Goal: Information Seeking & Learning: Learn about a topic

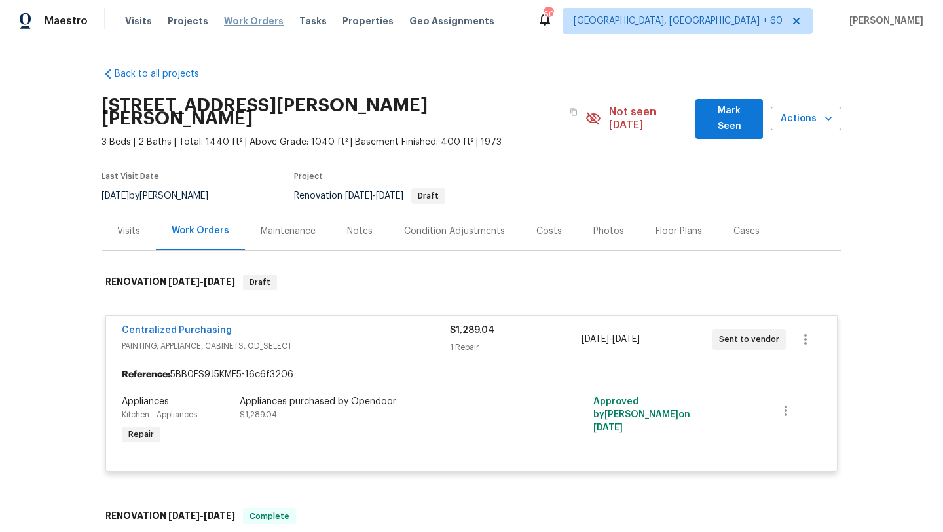
click at [250, 21] on span "Work Orders" at bounding box center [254, 20] width 60 height 13
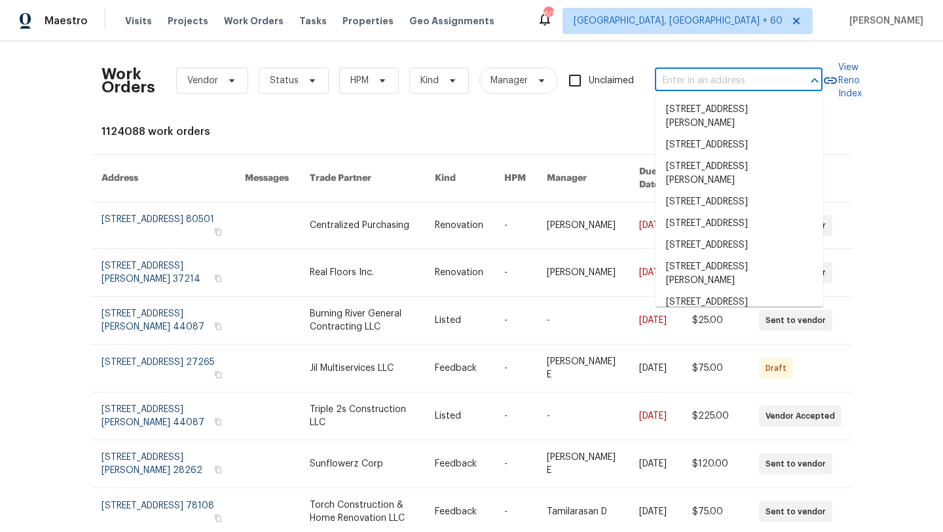
click at [672, 76] on input "text" at bounding box center [720, 81] width 131 height 20
paste input "[STREET_ADDRESS][PERSON_NAME]"
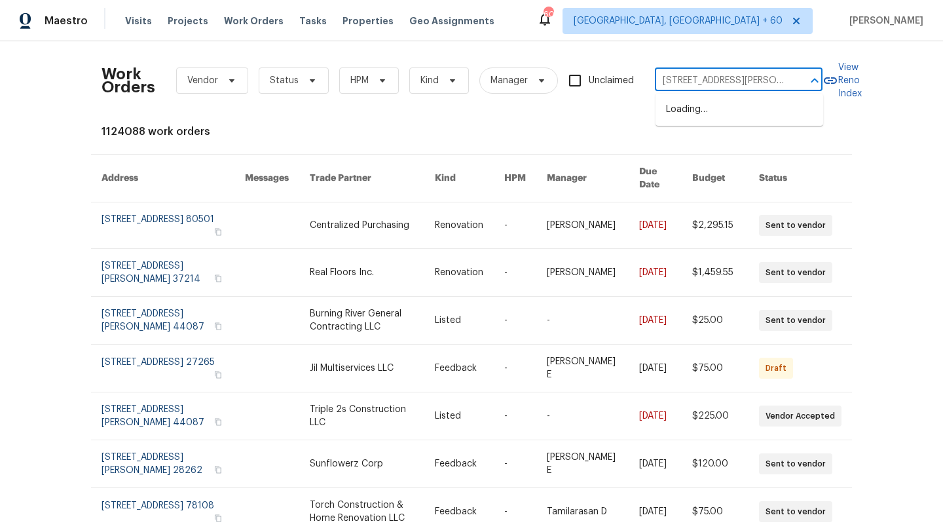
scroll to position [0, 60]
drag, startPoint x: 798, startPoint y: 88, endPoint x: 749, endPoint y: 73, distance: 51.2
click at [749, 73] on div "[STREET_ADDRESS][PERSON_NAME] ​" at bounding box center [739, 81] width 168 height 20
drag, startPoint x: 749, startPoint y: 76, endPoint x: 797, endPoint y: 80, distance: 48.6
click at [797, 80] on div "[STREET_ADDRESS][PERSON_NAME] ​" at bounding box center [739, 81] width 168 height 20
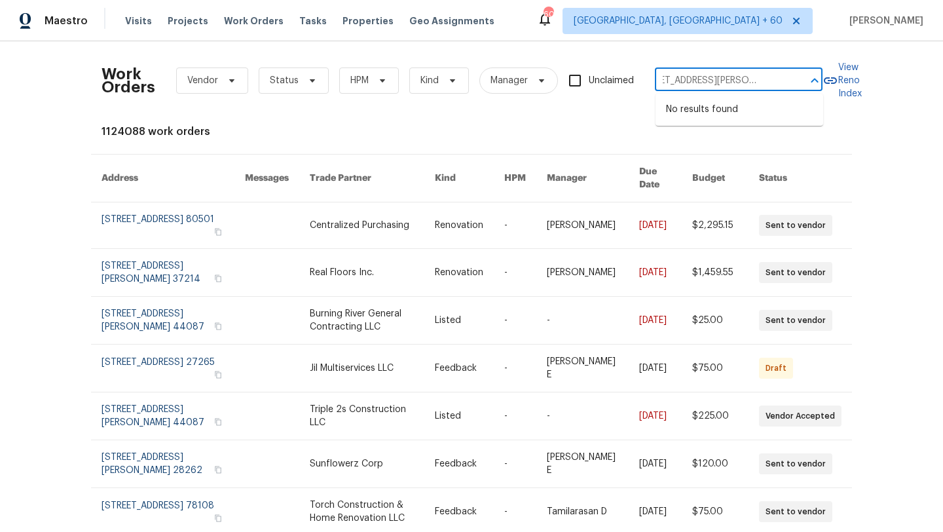
type input "[STREET_ADDRESS][PERSON_NAME]"
click at [759, 108] on li "[STREET_ADDRESS][PERSON_NAME]" at bounding box center [740, 116] width 168 height 35
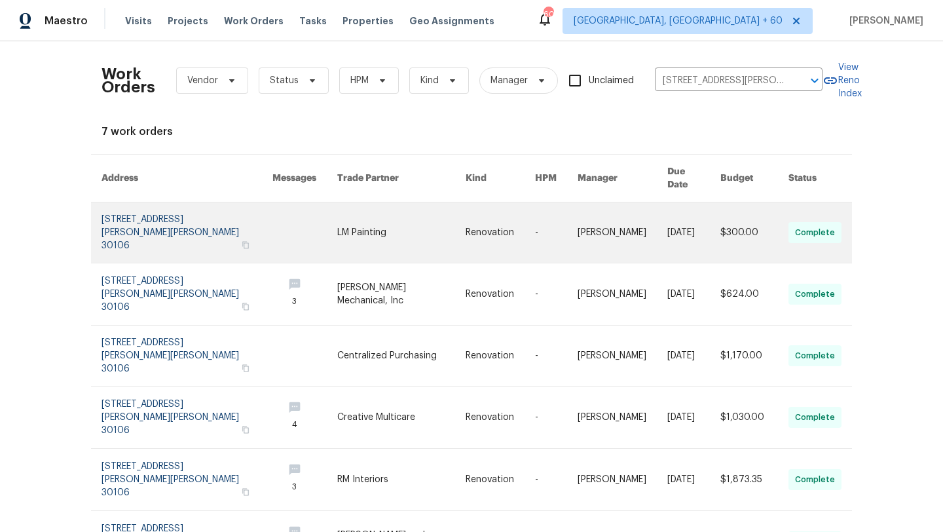
click at [180, 209] on link at bounding box center [187, 232] width 171 height 60
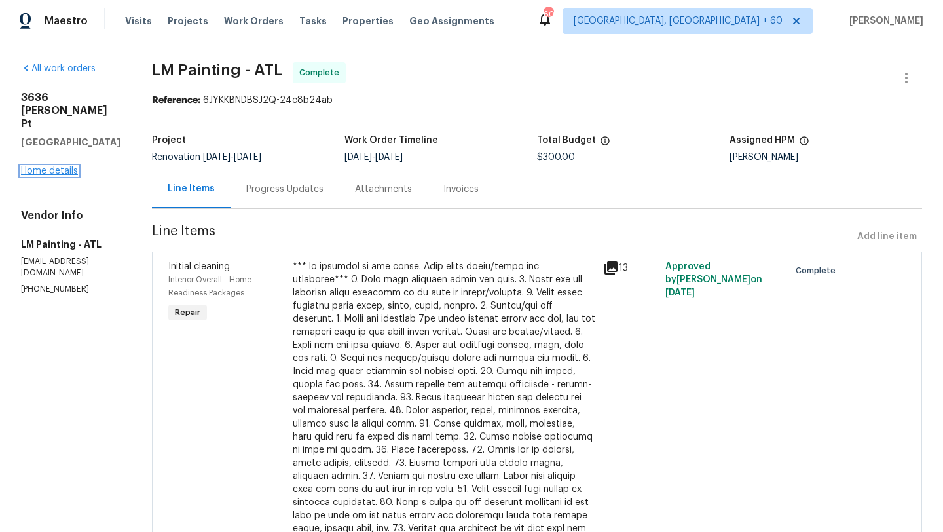
click at [63, 166] on link "Home details" at bounding box center [49, 170] width 57 height 9
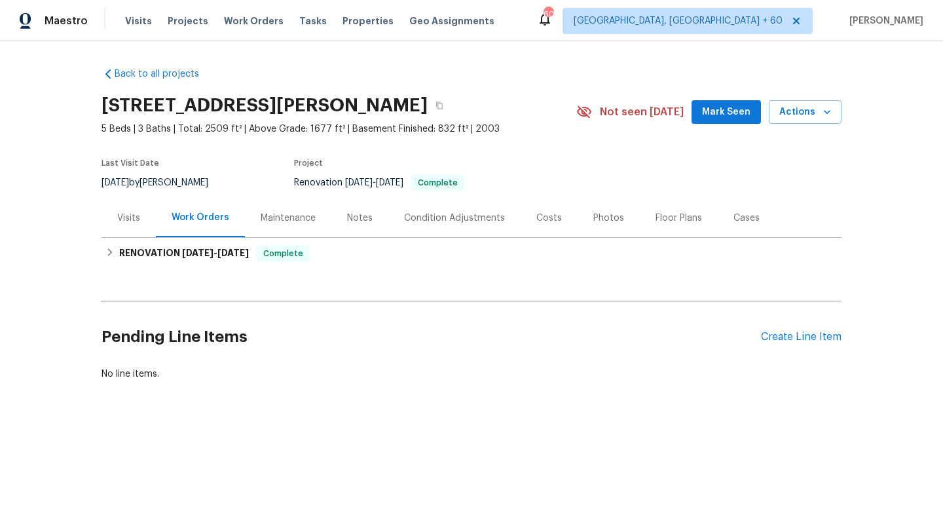
click at [158, 221] on div "Work Orders" at bounding box center [200, 217] width 89 height 39
click at [143, 221] on div "Visits" at bounding box center [129, 217] width 54 height 39
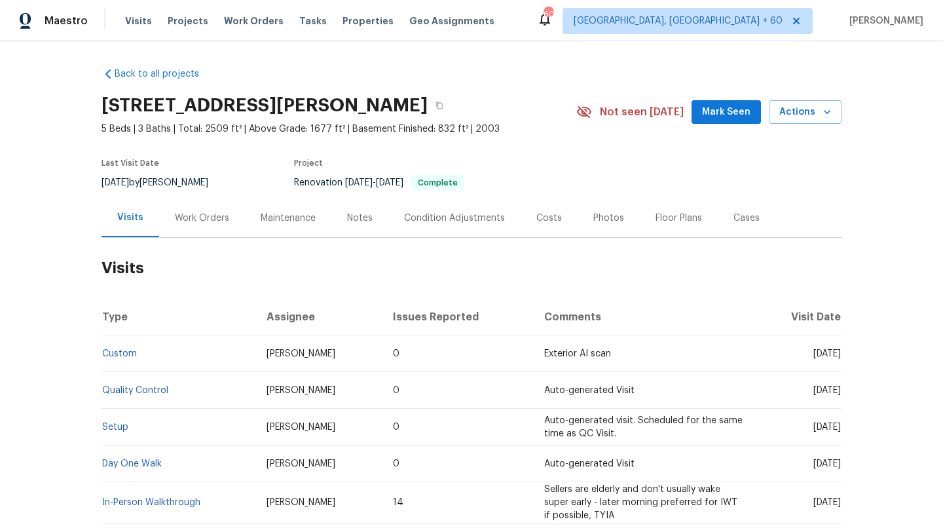
click at [190, 228] on div "Work Orders" at bounding box center [202, 217] width 86 height 39
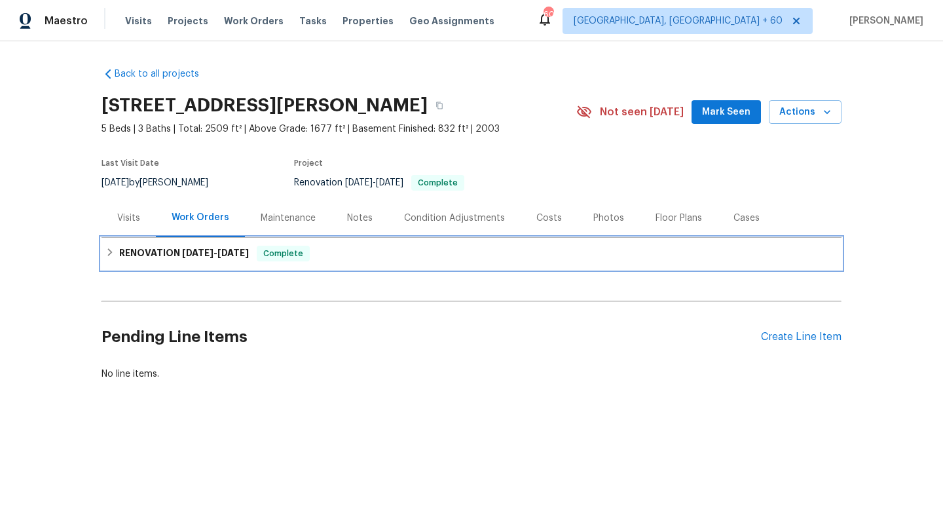
click at [182, 254] on span "[DATE]" at bounding box center [197, 252] width 31 height 9
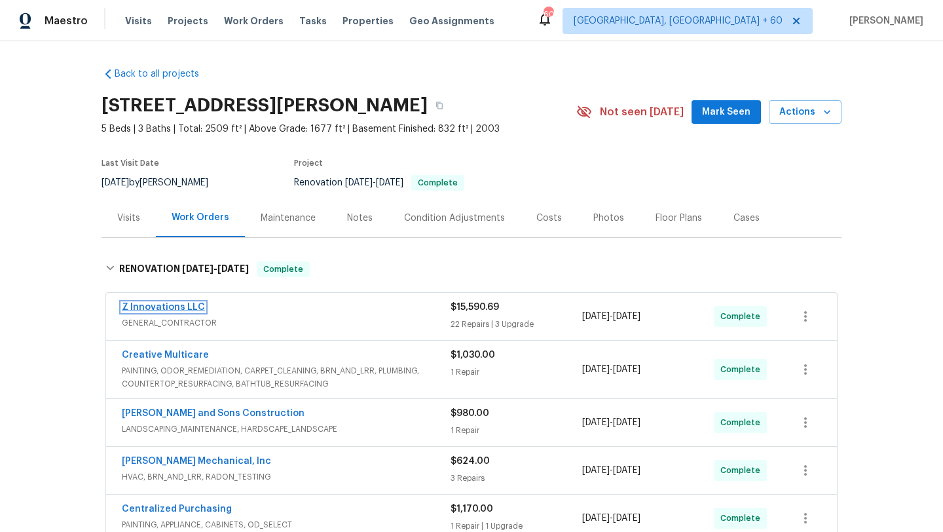
click at [191, 307] on link "Z Innovations LLC" at bounding box center [163, 307] width 83 height 9
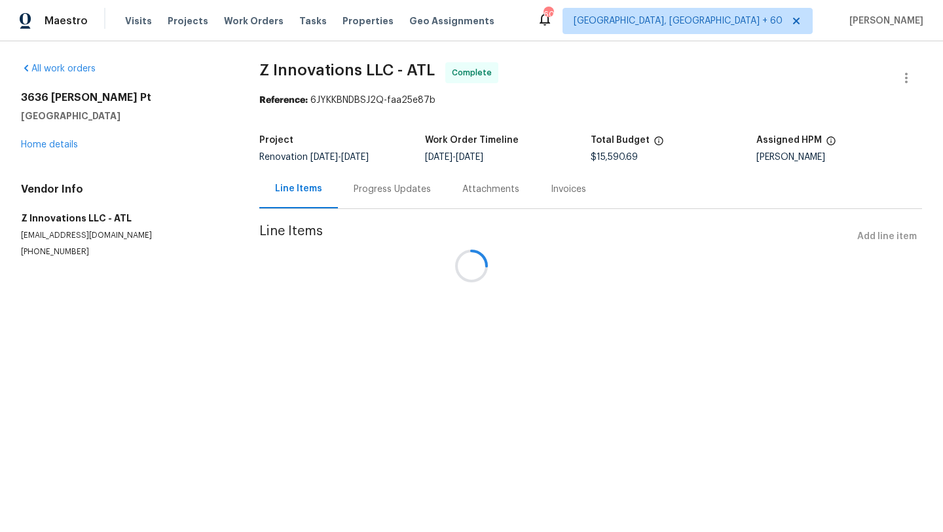
click at [145, 263] on div at bounding box center [471, 266] width 943 height 532
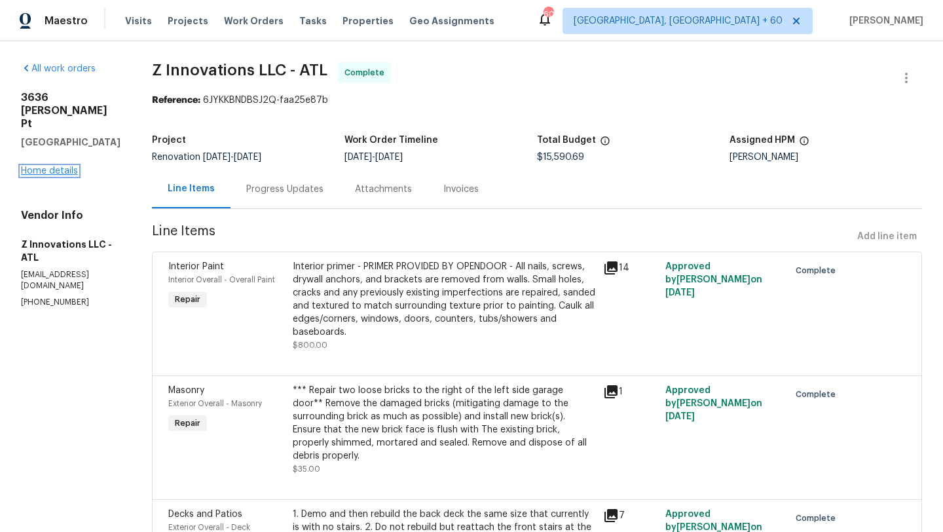
click at [37, 166] on link "Home details" at bounding box center [49, 170] width 57 height 9
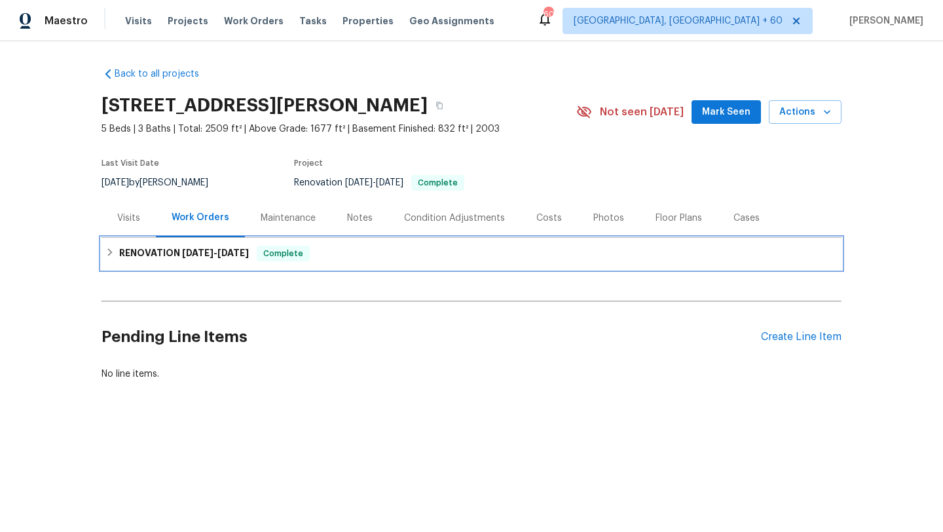
click at [111, 263] on div "RENOVATION [DATE] - [DATE] Complete" at bounding box center [472, 253] width 740 height 31
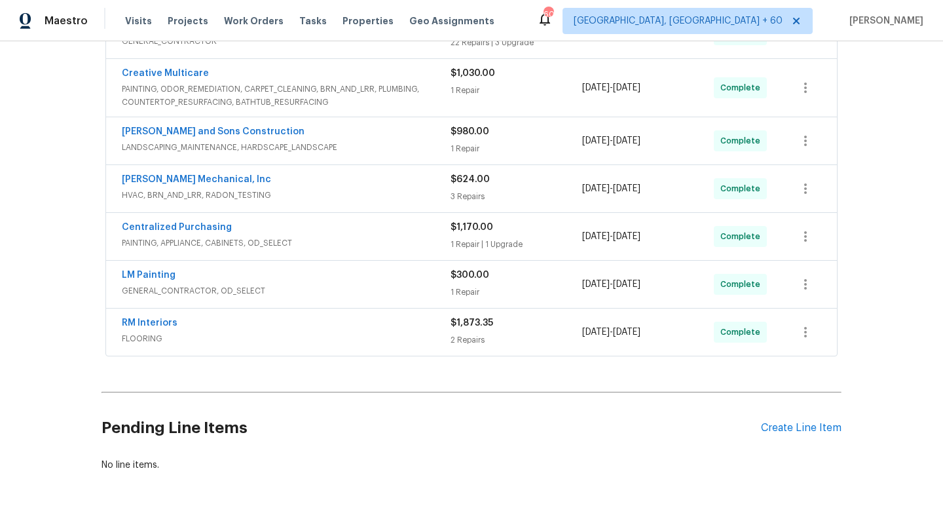
scroll to position [310, 0]
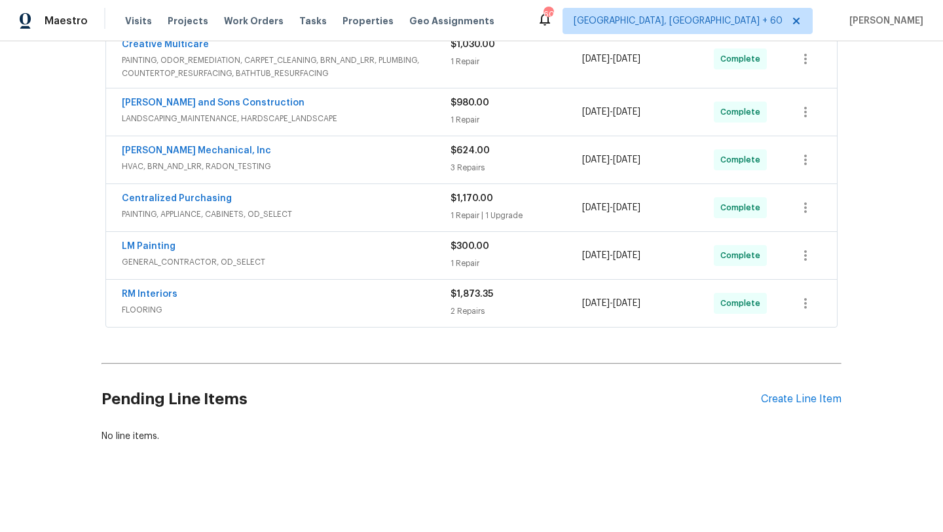
click at [181, 294] on div "RM Interiors" at bounding box center [286, 296] width 329 height 16
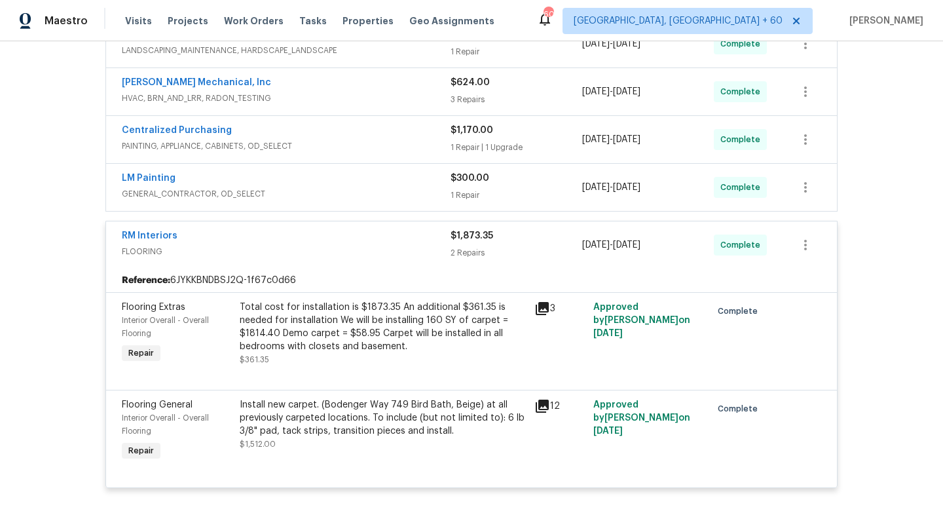
scroll to position [422, 0]
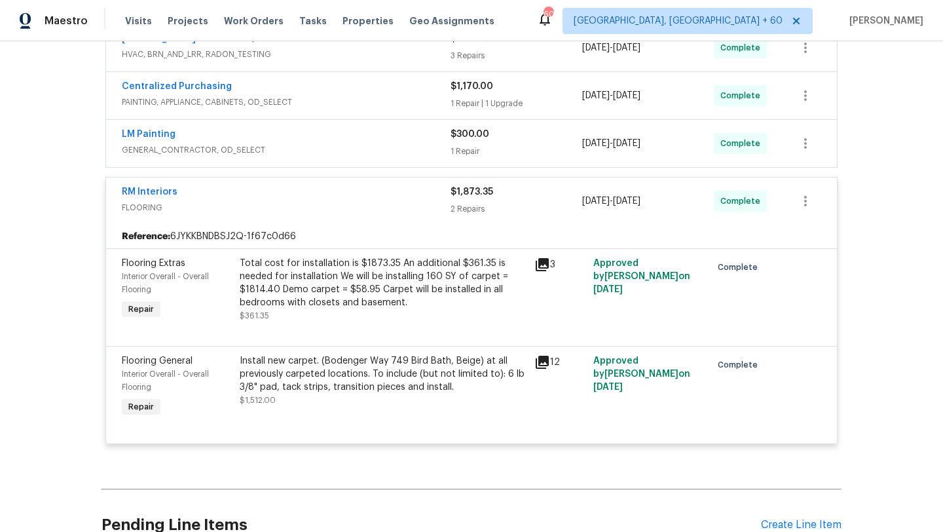
click at [305, 278] on div "Total cost for installation is $1873.35 An additional $361.35 is needed for ins…" at bounding box center [383, 283] width 287 height 52
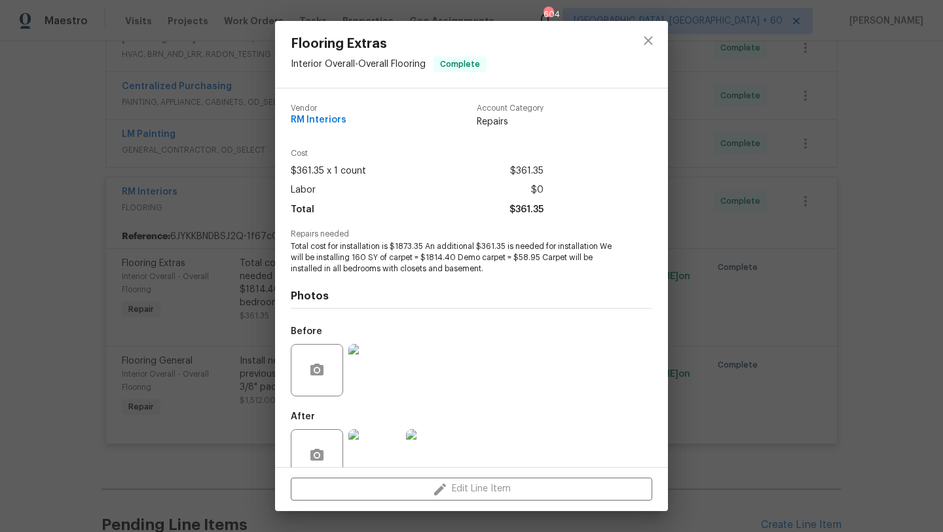
click at [210, 321] on div "Flooring Extras Interior Overall - Overall Flooring Complete Vendor RM Interior…" at bounding box center [471, 266] width 943 height 532
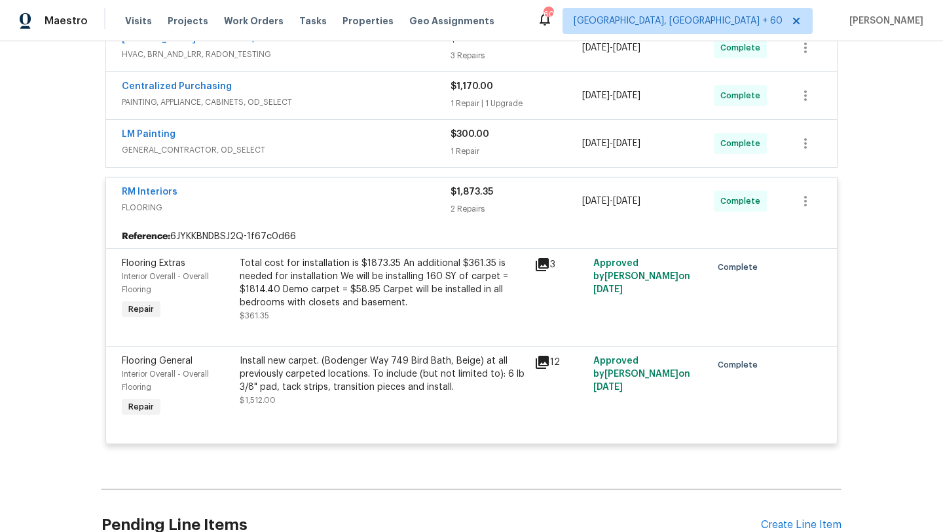
click at [347, 376] on div "Install new carpet. (Bodenger Way 749 Bird Bath, Beige) at all previously carpe…" at bounding box center [383, 373] width 287 height 39
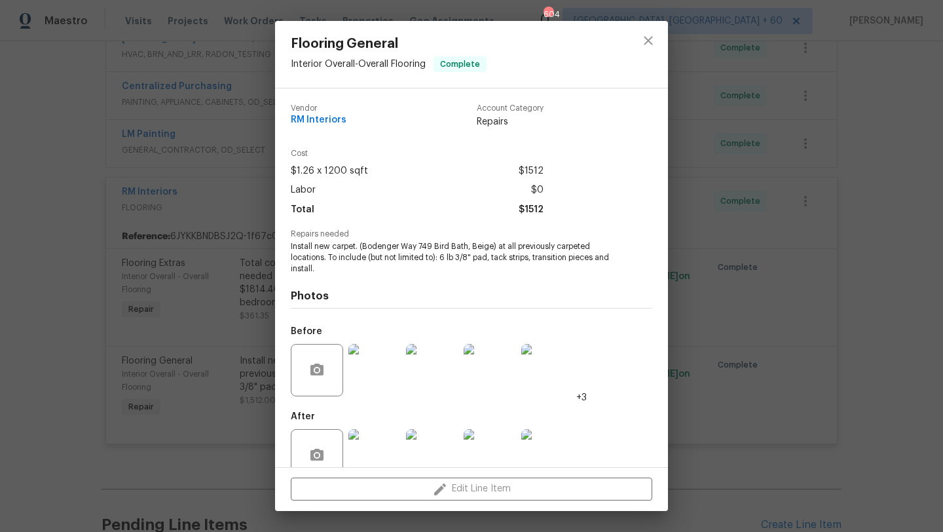
click at [269, 356] on div "Flooring General Interior Overall - Overall Flooring Complete Vendor RM Interio…" at bounding box center [471, 266] width 943 height 532
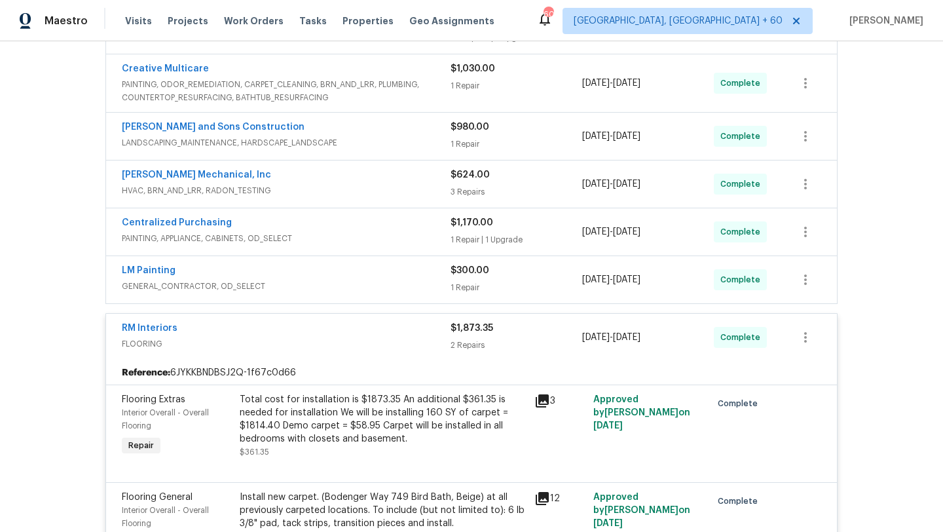
scroll to position [280, 0]
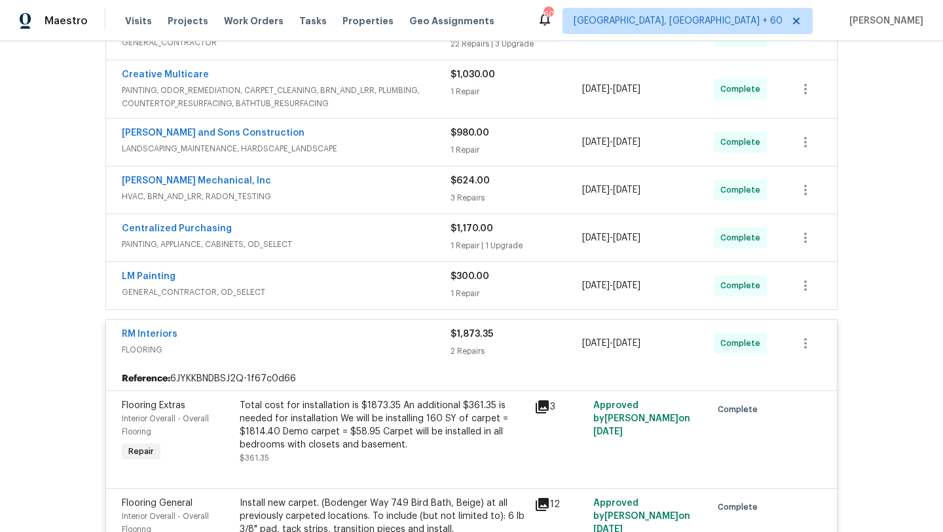
click at [276, 291] on span "GENERAL_CONTRACTOR, OD_SELECT" at bounding box center [286, 292] width 329 height 13
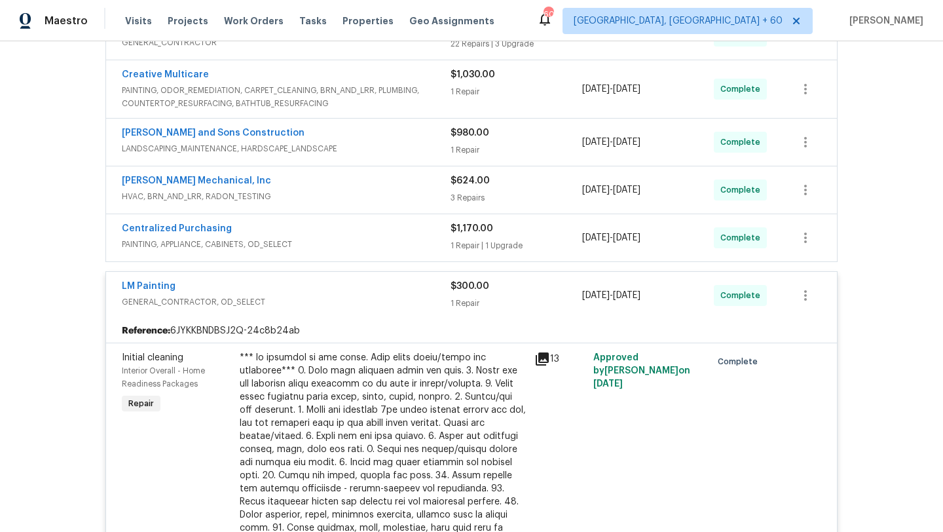
click at [305, 366] on div at bounding box center [383, 501] width 287 height 301
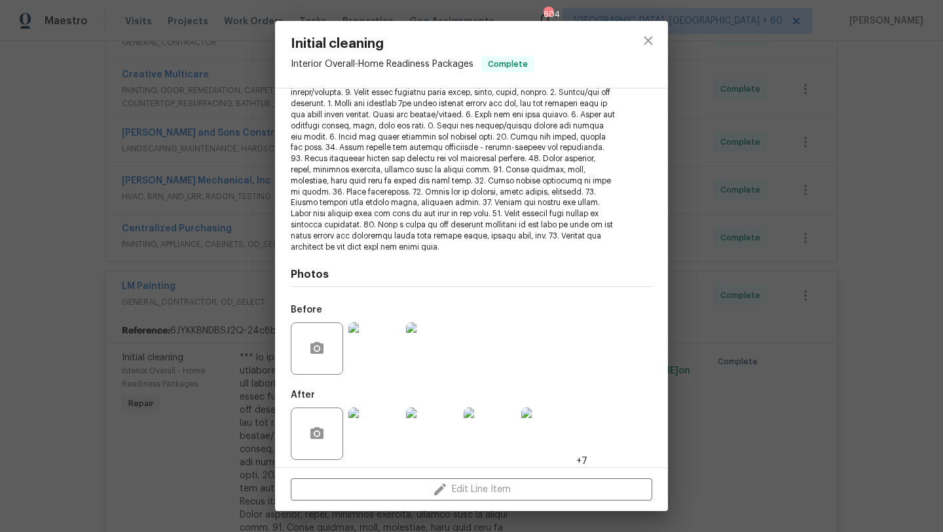
scroll to position [181, 0]
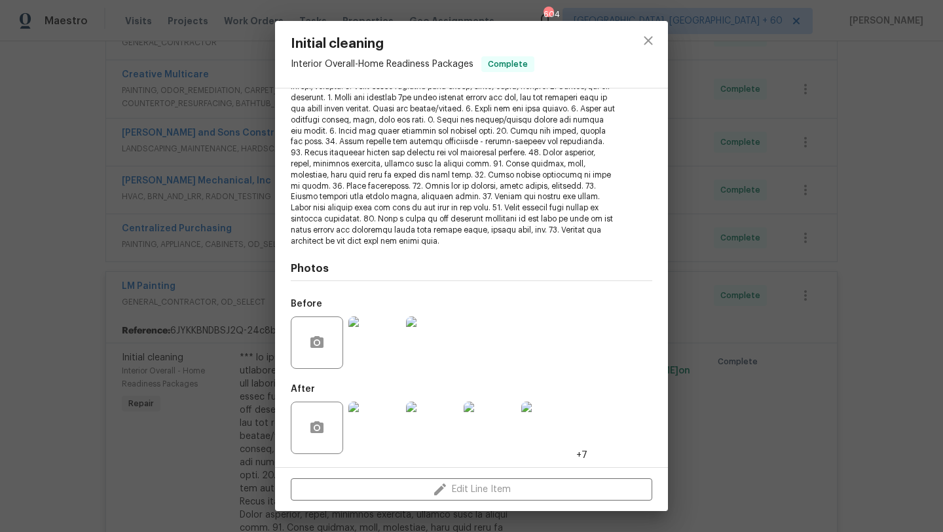
click at [391, 424] on img at bounding box center [374, 427] width 52 height 52
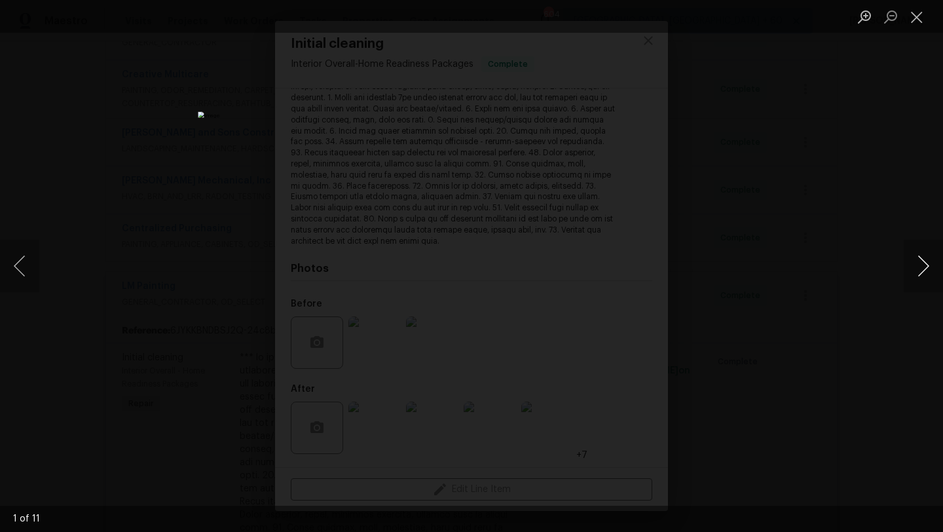
click at [933, 268] on button "Next image" at bounding box center [923, 266] width 39 height 52
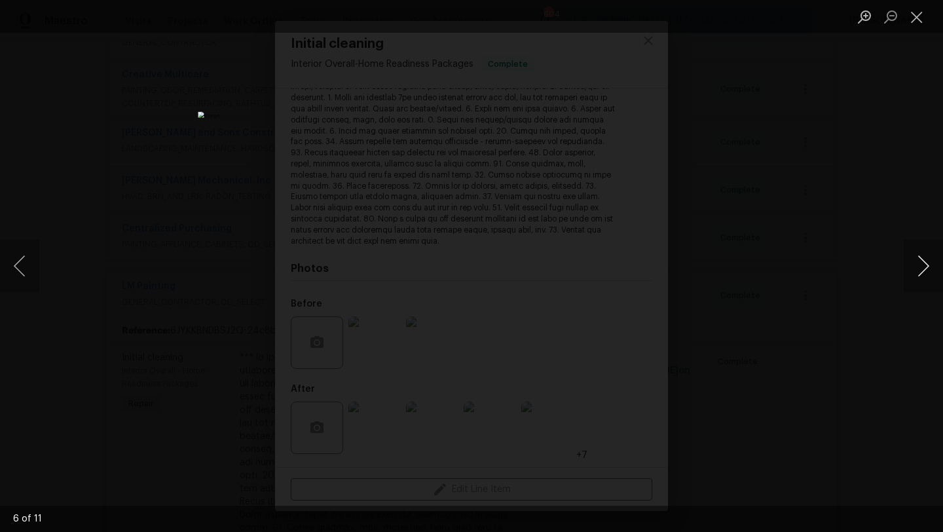
click at [933, 268] on button "Next image" at bounding box center [923, 266] width 39 height 52
click at [919, 19] on button "Close lightbox" at bounding box center [917, 16] width 26 height 23
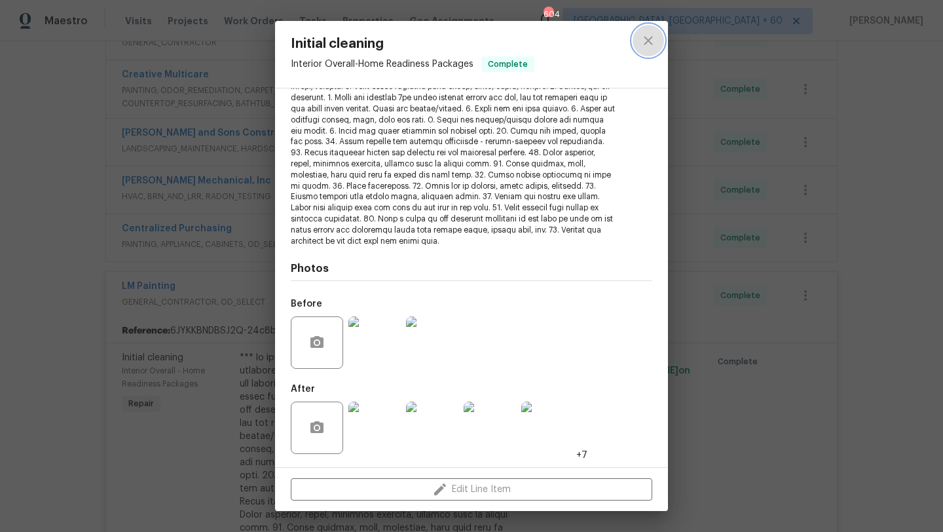
click at [654, 37] on icon "close" at bounding box center [648, 41] width 16 height 16
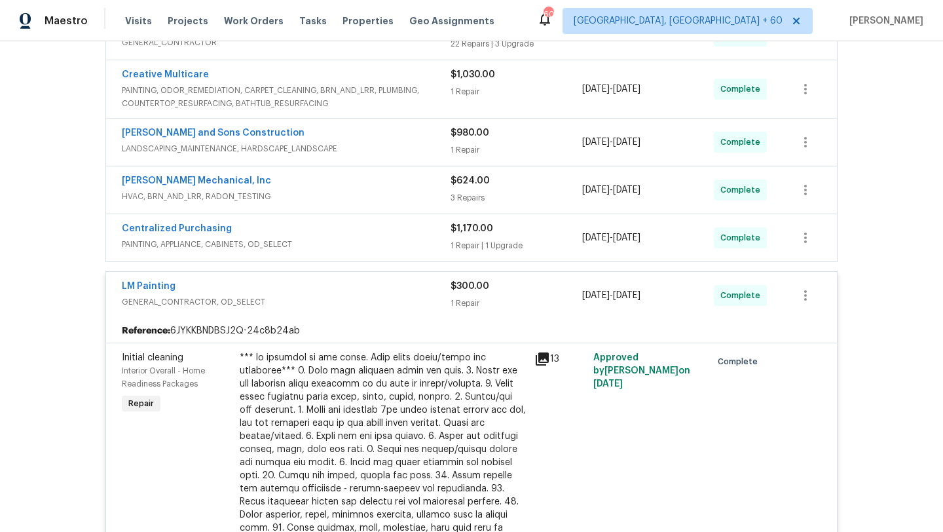
click at [337, 231] on div "Centralized Purchasing" at bounding box center [286, 230] width 329 height 16
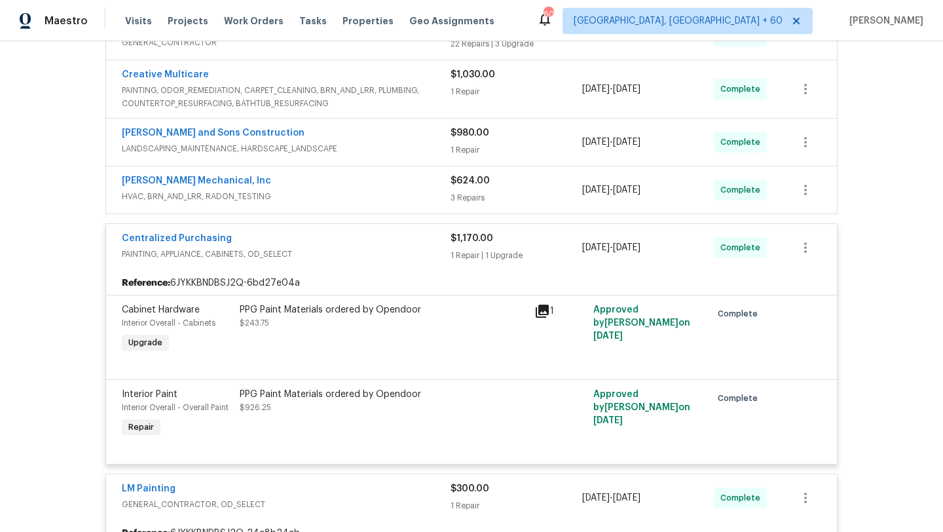
click at [325, 299] on div "PPG Paint Materials ordered by Opendoor $243.75" at bounding box center [383, 329] width 295 height 60
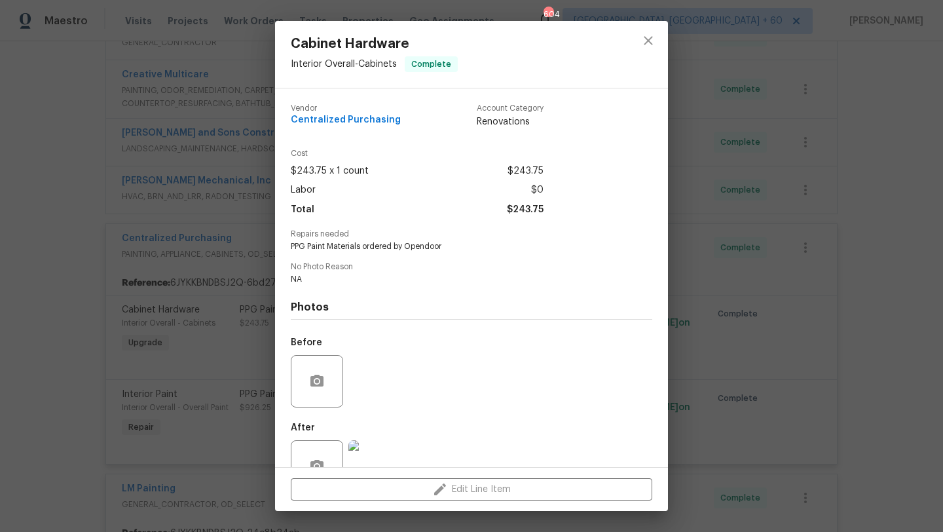
click at [259, 346] on div "Cabinet Hardware Interior Overall - Cabinets Complete Vendor Centralized Purcha…" at bounding box center [471, 266] width 943 height 532
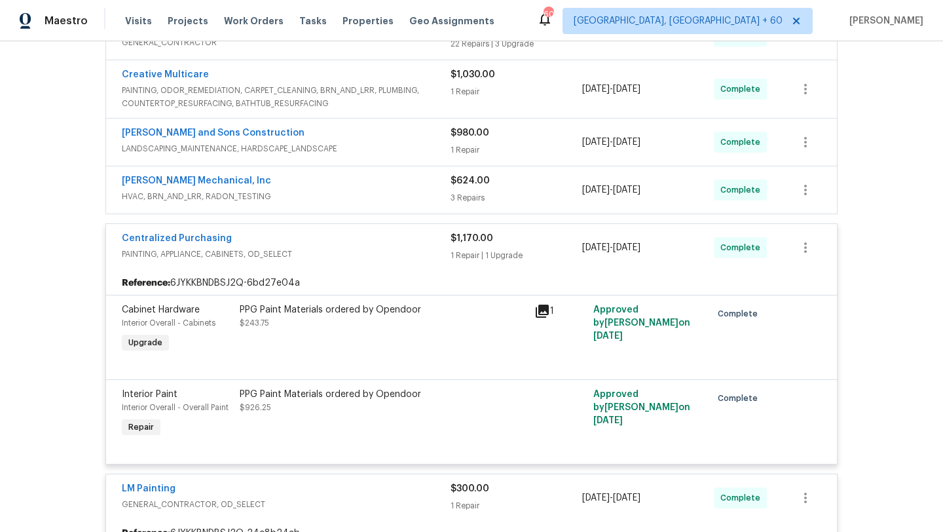
click at [308, 410] on div "PPG Paint Materials ordered by Opendoor $926.25" at bounding box center [383, 401] width 287 height 26
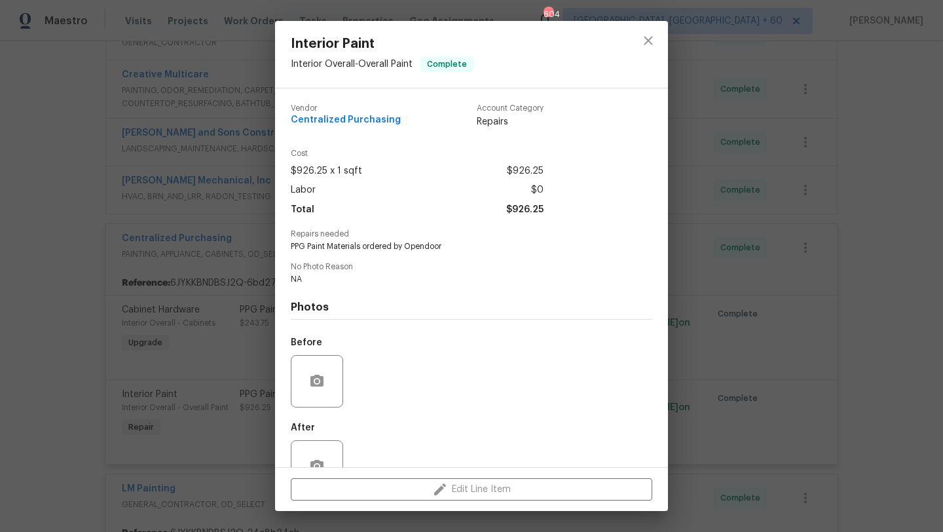
click at [235, 384] on div "Interior Paint Interior Overall - Overall Paint Complete Vendor Centralized Pur…" at bounding box center [471, 266] width 943 height 532
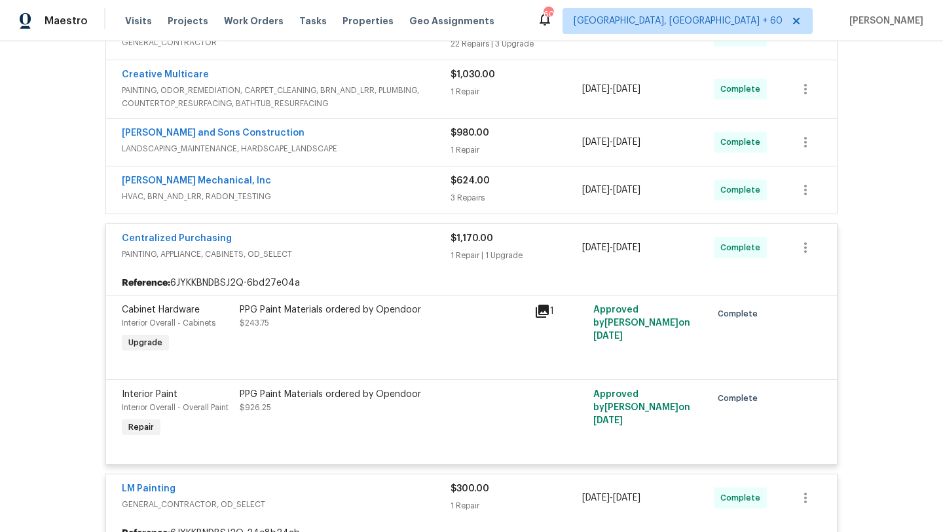
click at [282, 204] on div "[PERSON_NAME] Mechanical, Inc HVAC, BRN_AND_LRR, RADON_TESTING" at bounding box center [286, 189] width 329 height 31
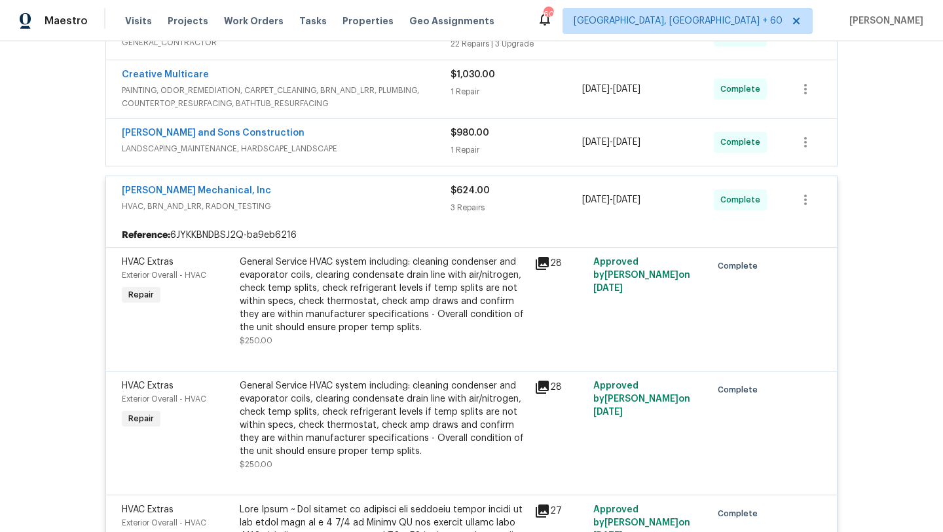
click at [293, 319] on div "General Service HVAC system including: cleaning condenser and evaporator coils,…" at bounding box center [383, 294] width 287 height 79
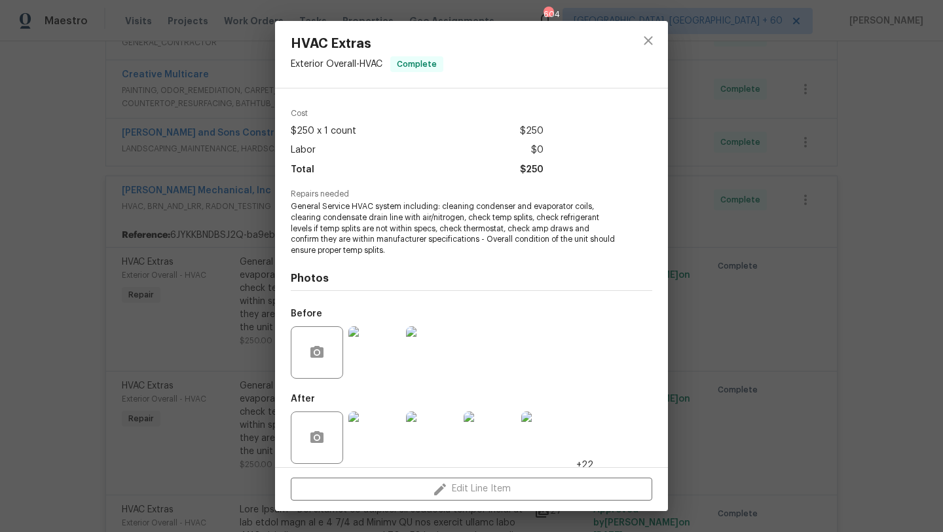
scroll to position [50, 0]
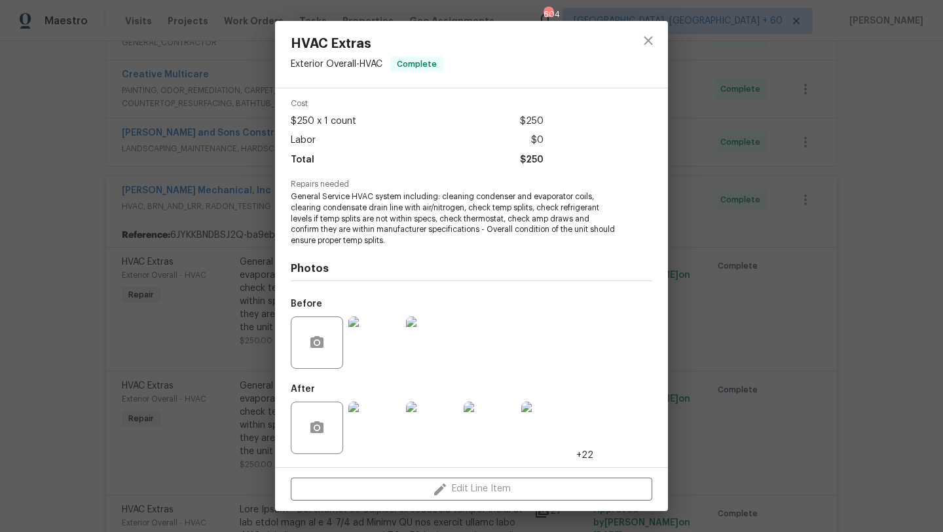
click at [238, 270] on div "HVAC Extras Exterior Overall - HVAC Complete Vendor [PERSON_NAME] Mechanical, I…" at bounding box center [471, 266] width 943 height 532
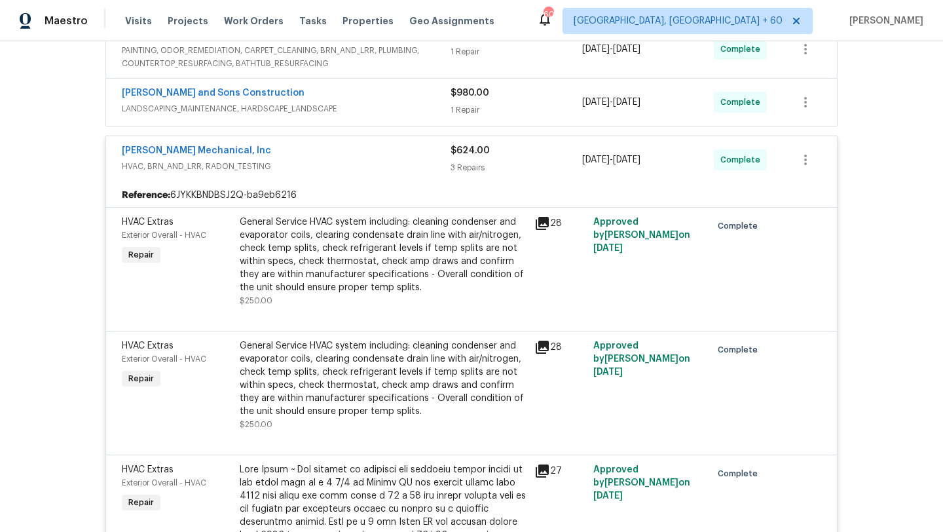
scroll to position [359, 0]
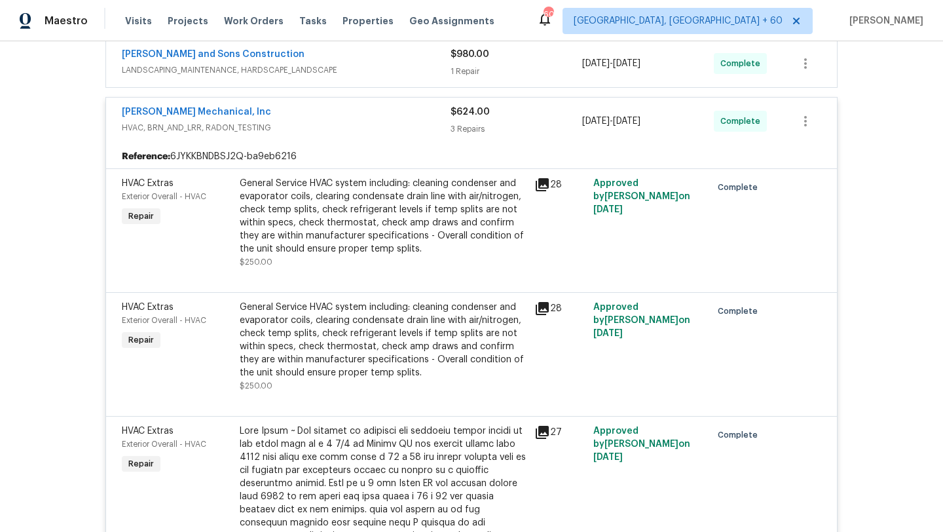
click at [295, 320] on div "General Service HVAC system including: cleaning condenser and evaporator coils,…" at bounding box center [383, 340] width 287 height 79
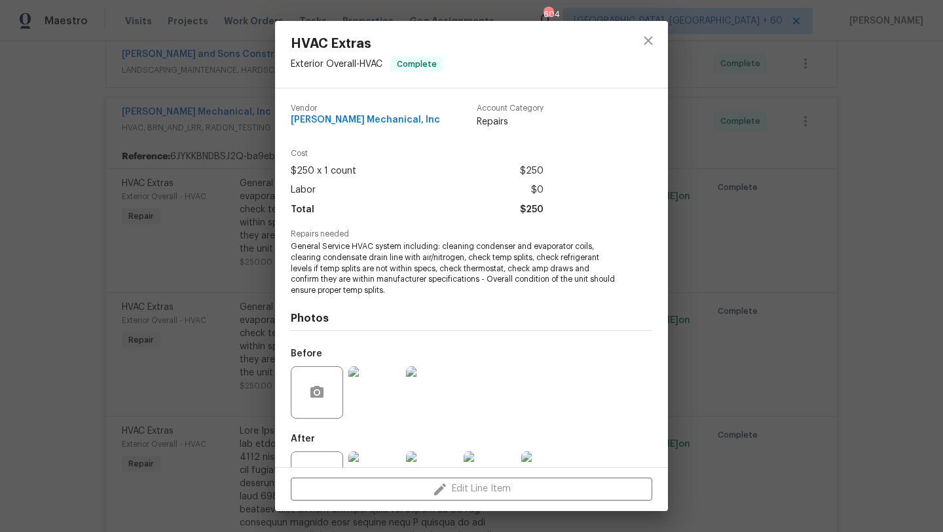
scroll to position [7, 0]
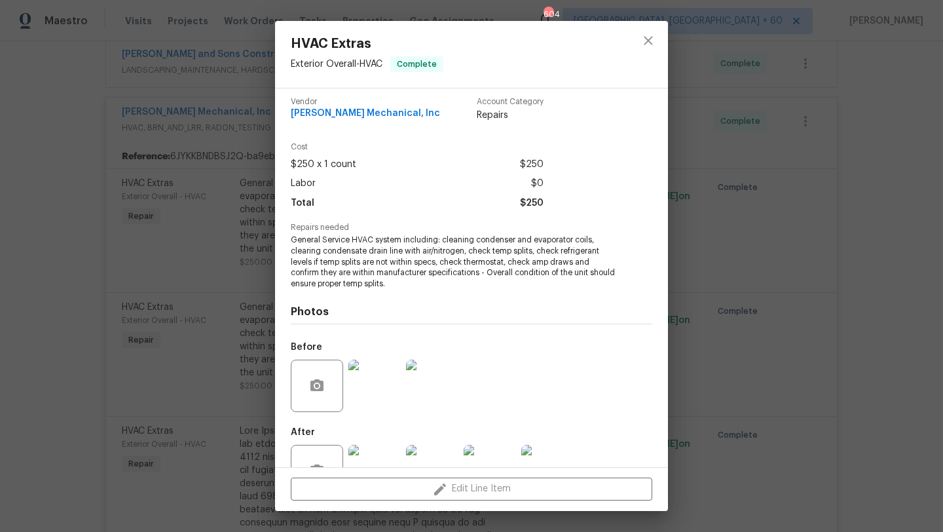
click at [187, 297] on div "HVAC Extras Exterior Overall - HVAC Complete Vendor [PERSON_NAME] Mechanical, I…" at bounding box center [471, 266] width 943 height 532
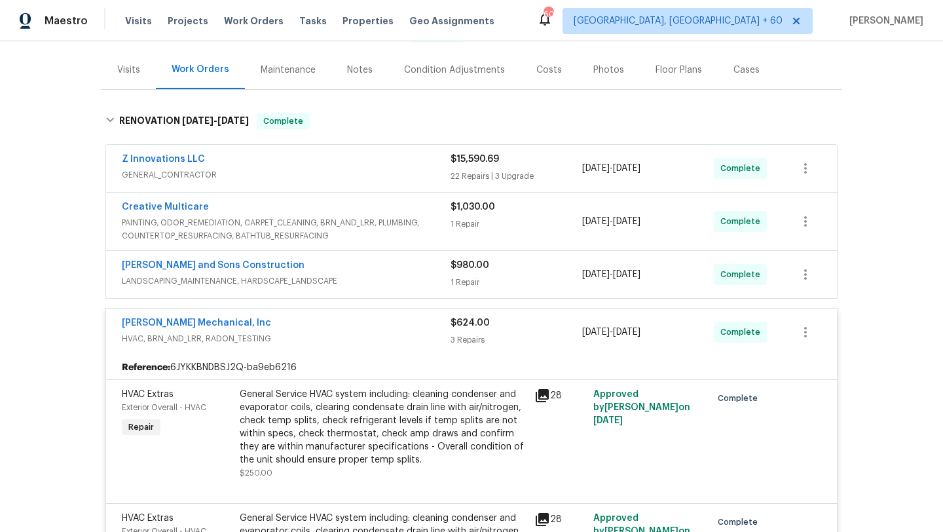
scroll to position [105, 0]
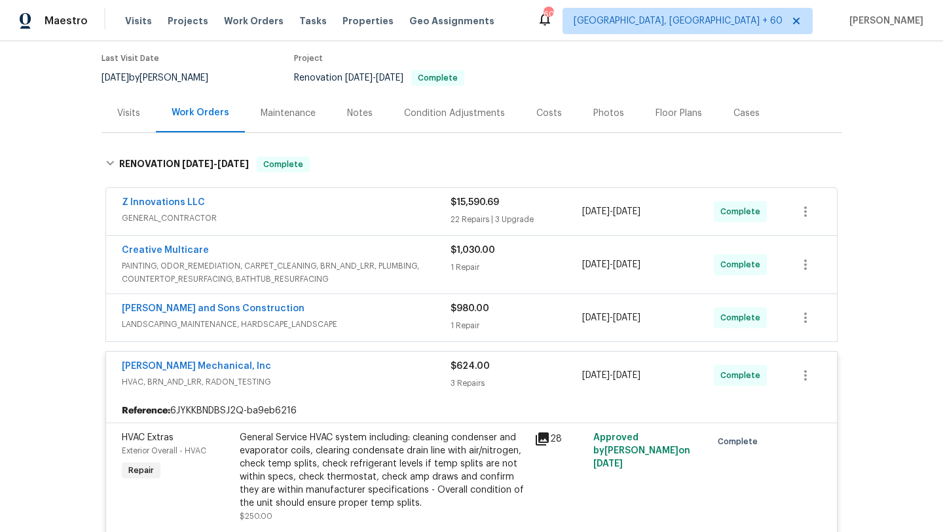
click at [303, 305] on div "[PERSON_NAME] and Sons Construction" at bounding box center [286, 310] width 329 height 16
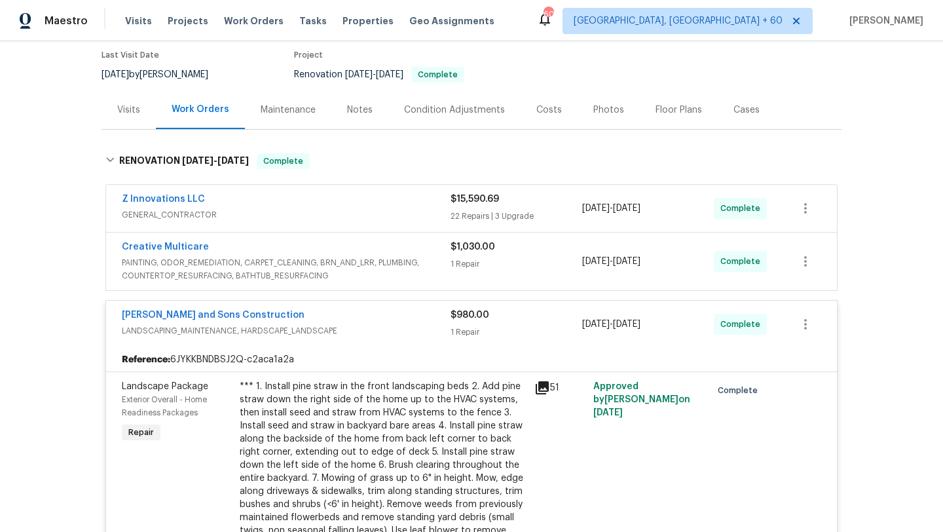
scroll to position [29, 0]
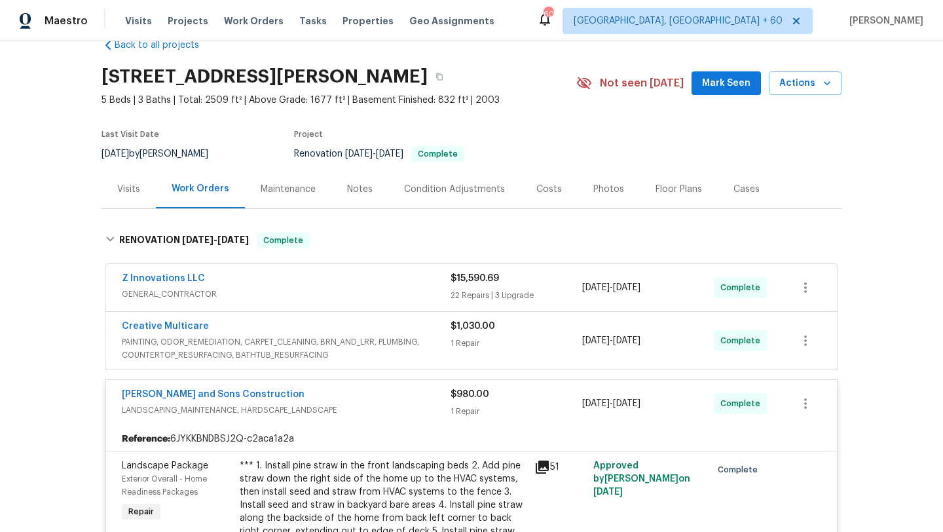
click at [329, 339] on span "PAINTING, ODOR_REMEDIATION, CARPET_CLEANING, BRN_AND_LRR, PLUMBING, COUNTERTOP_…" at bounding box center [286, 348] width 329 height 26
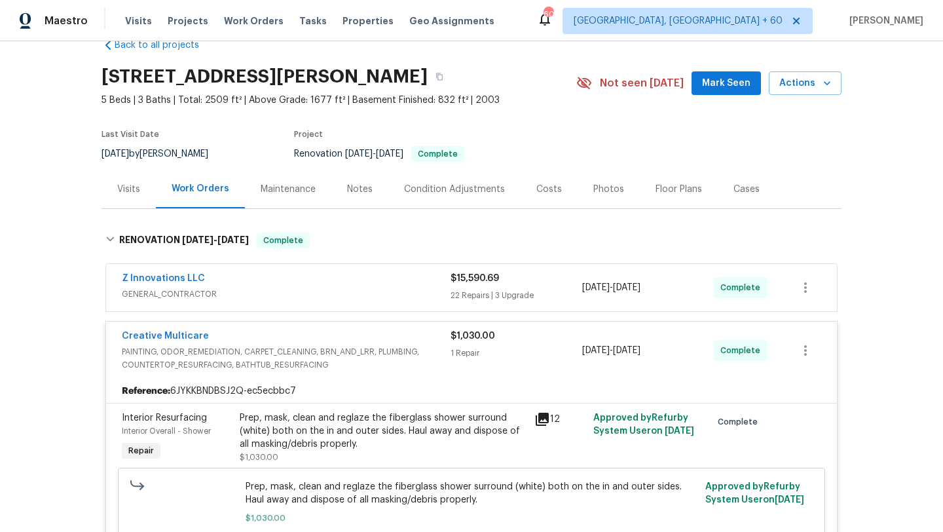
click at [329, 344] on div "Creative Multicare" at bounding box center [286, 337] width 329 height 16
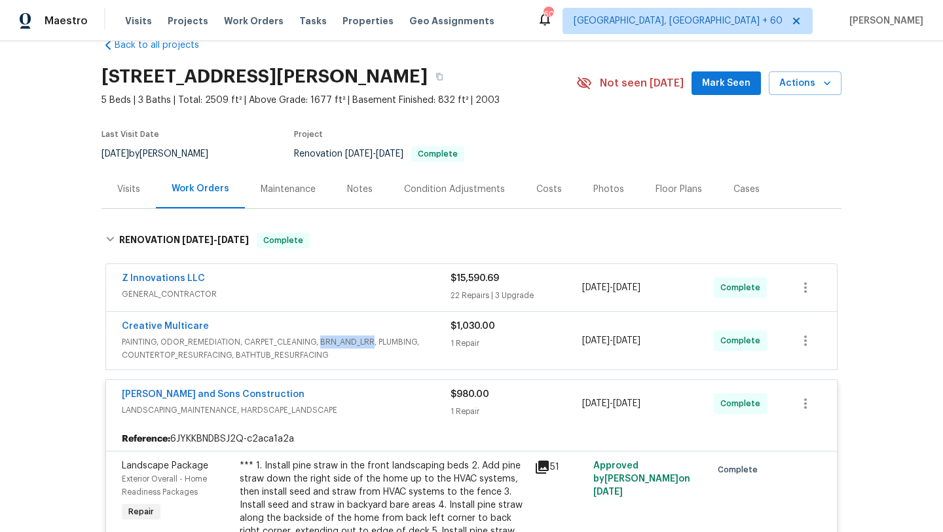
click at [329, 344] on span "PAINTING, ODOR_REMEDIATION, CARPET_CLEANING, BRN_AND_LRR, PLUMBING, COUNTERTOP_…" at bounding box center [286, 348] width 329 height 26
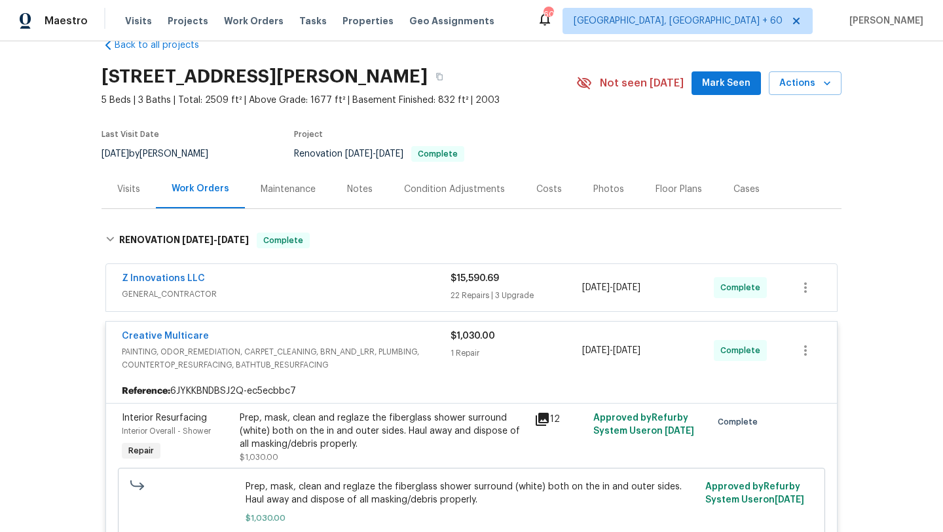
click at [314, 297] on span "GENERAL_CONTRACTOR" at bounding box center [286, 294] width 329 height 13
